Goal: Navigation & Orientation: Find specific page/section

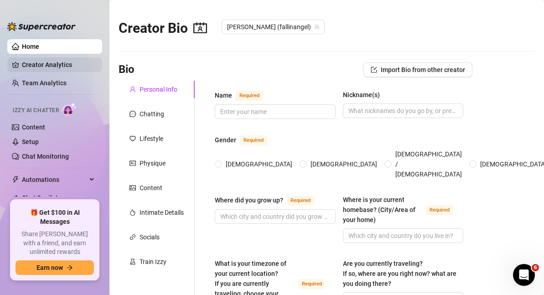
click at [32, 65] on link "Creator Analytics" at bounding box center [58, 64] width 73 height 15
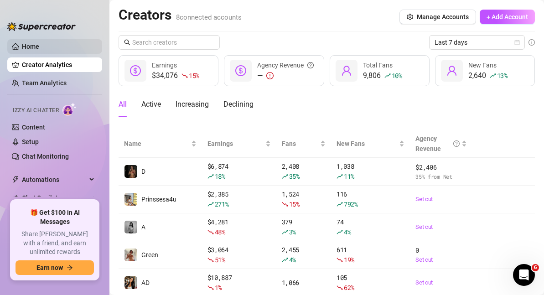
click at [38, 50] on link "Home" at bounding box center [30, 46] width 17 height 7
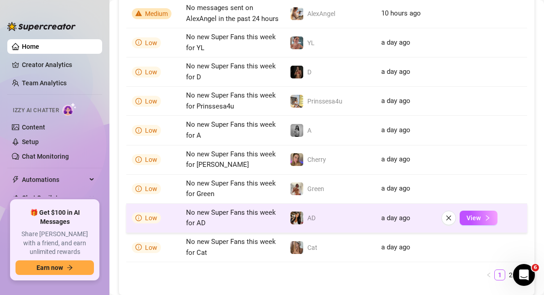
scroll to position [821, 0]
